Goal: Information Seeking & Learning: Learn about a topic

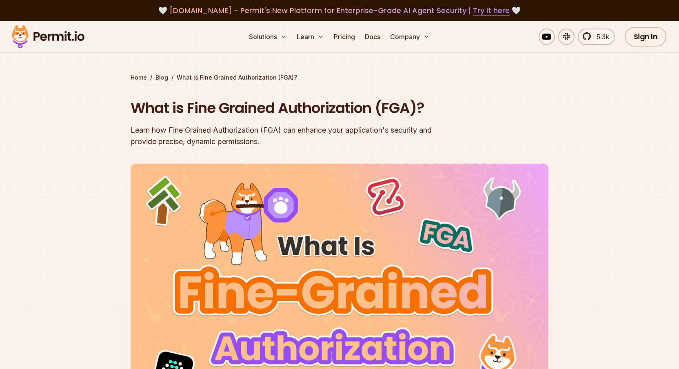
click at [100, 144] on section "Home / Blog / What is Fine Grained Authorization (FGA)? What is Fine Grained Au…" at bounding box center [339, 241] width 679 height 441
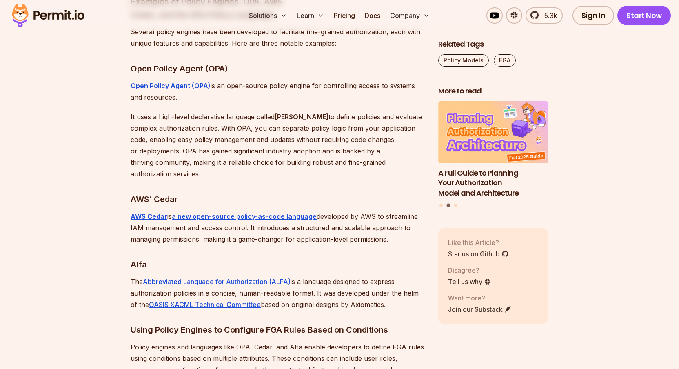
scroll to position [5072, 0]
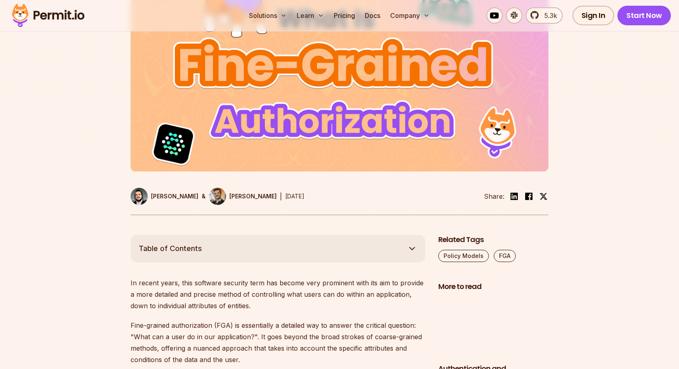
scroll to position [232, 0]
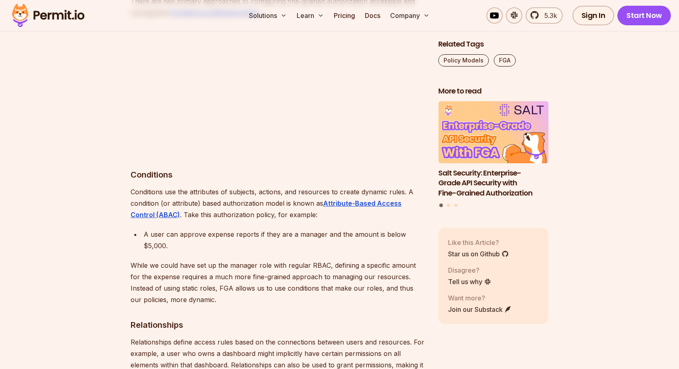
scroll to position [2779, 0]
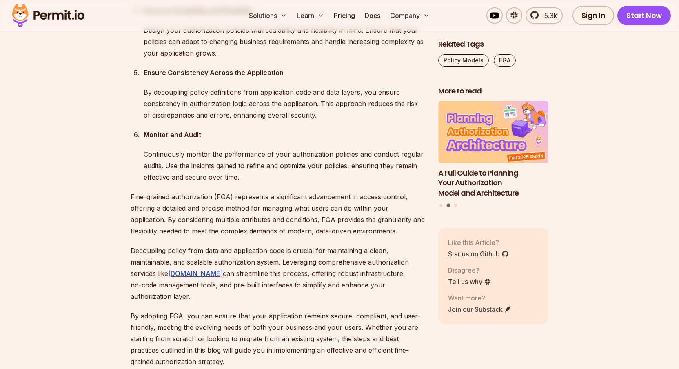
scroll to position [6908, 0]
